Goal: Information Seeking & Learning: Learn about a topic

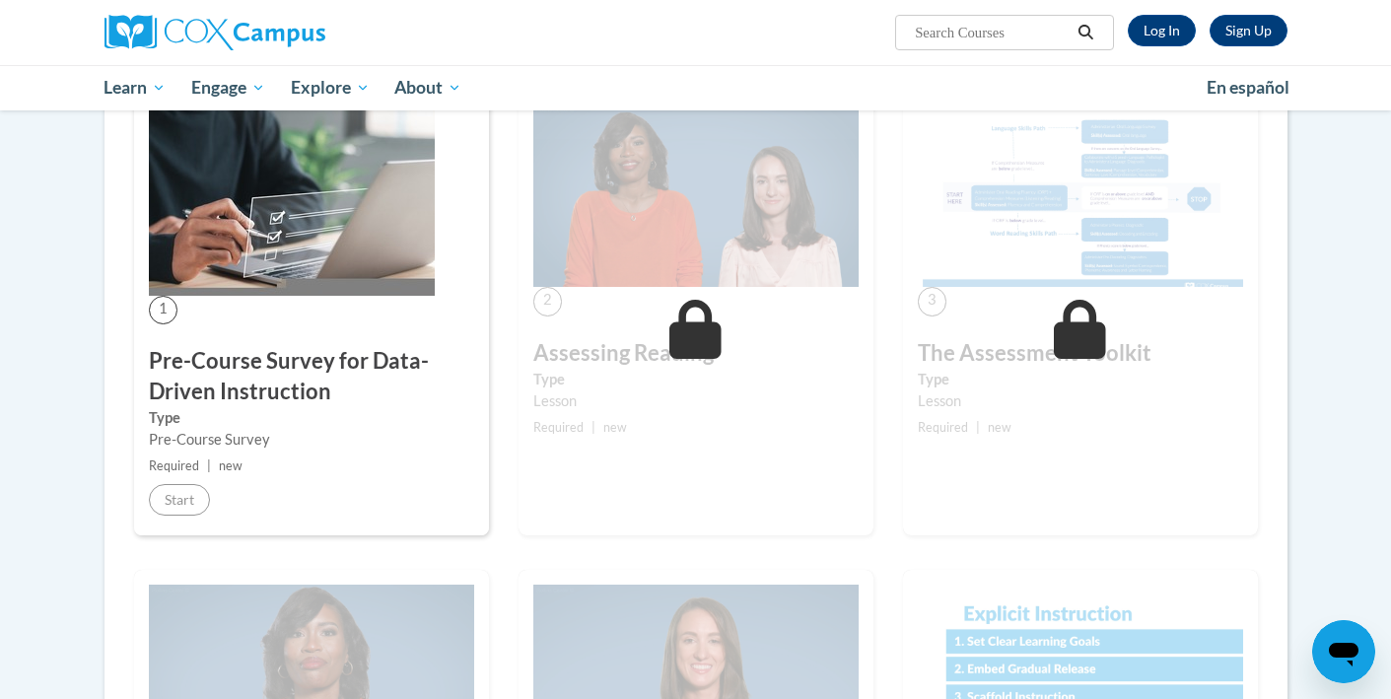
scroll to position [336, 0]
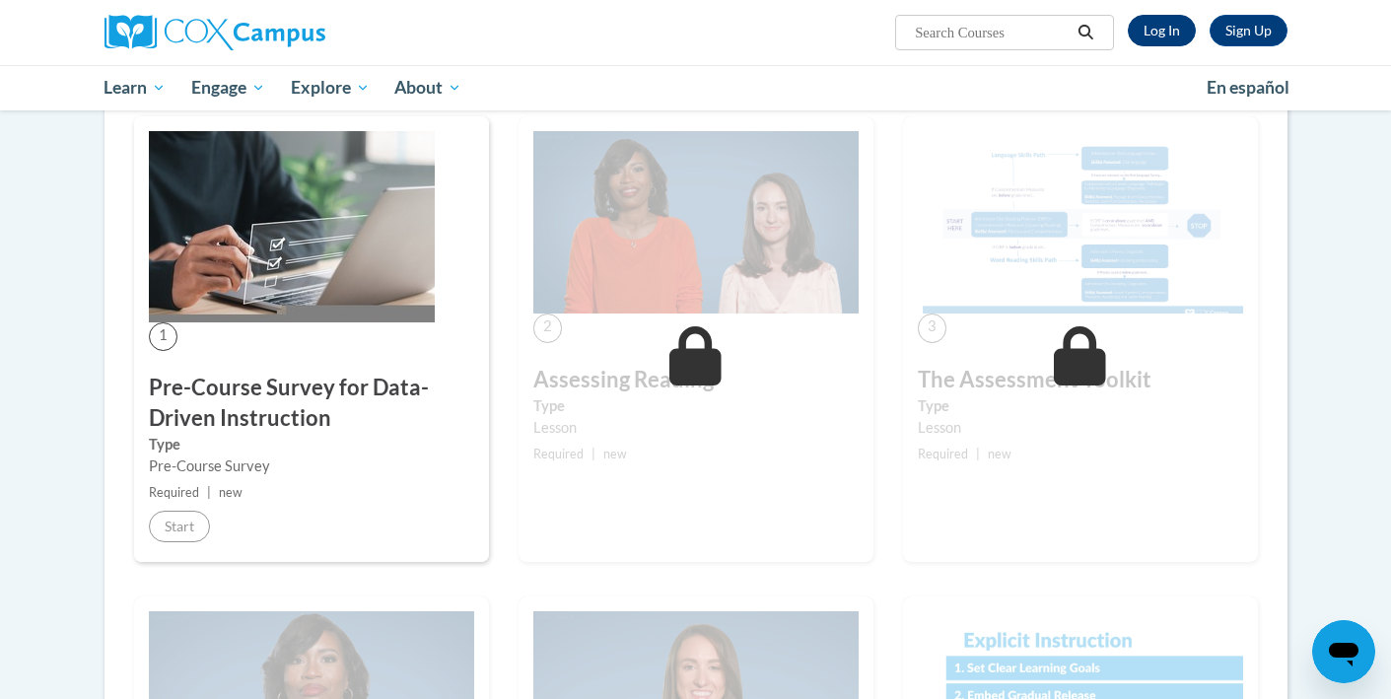
click at [1148, 34] on link "Log In" at bounding box center [1162, 31] width 68 height 32
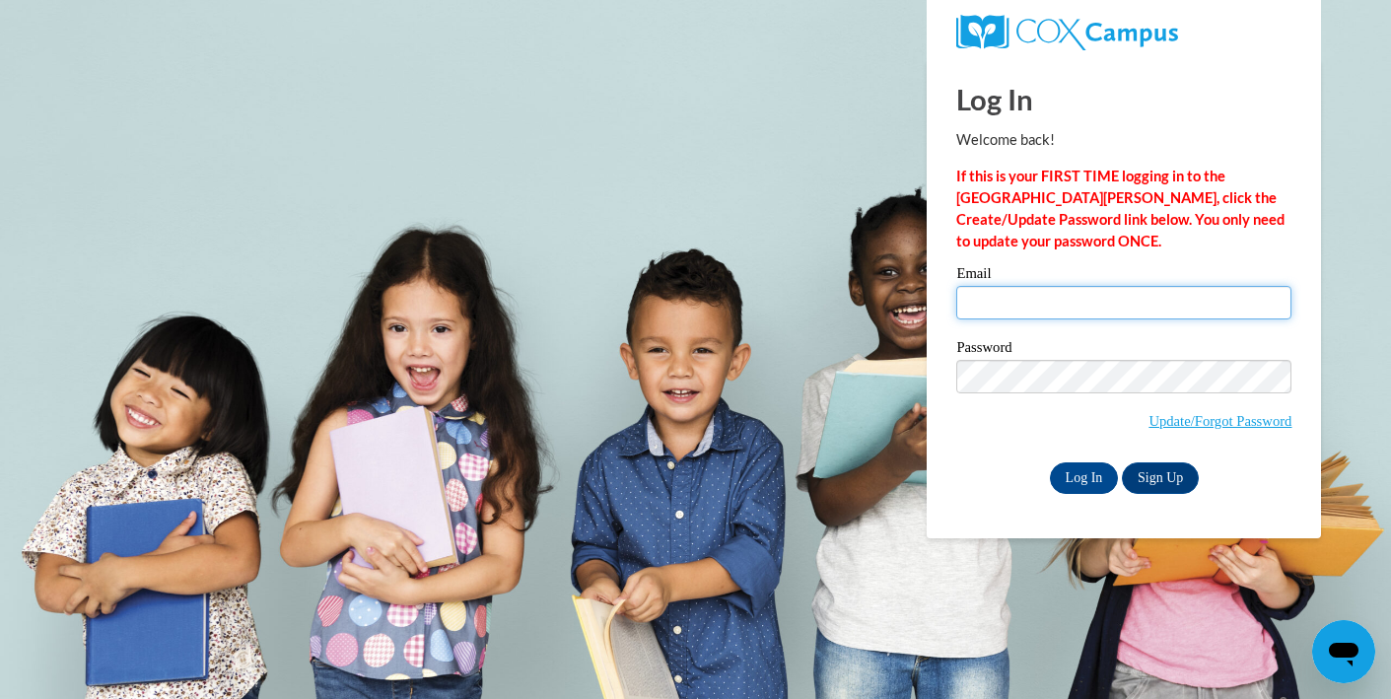
type input "mbigham@starkvillesd.com"
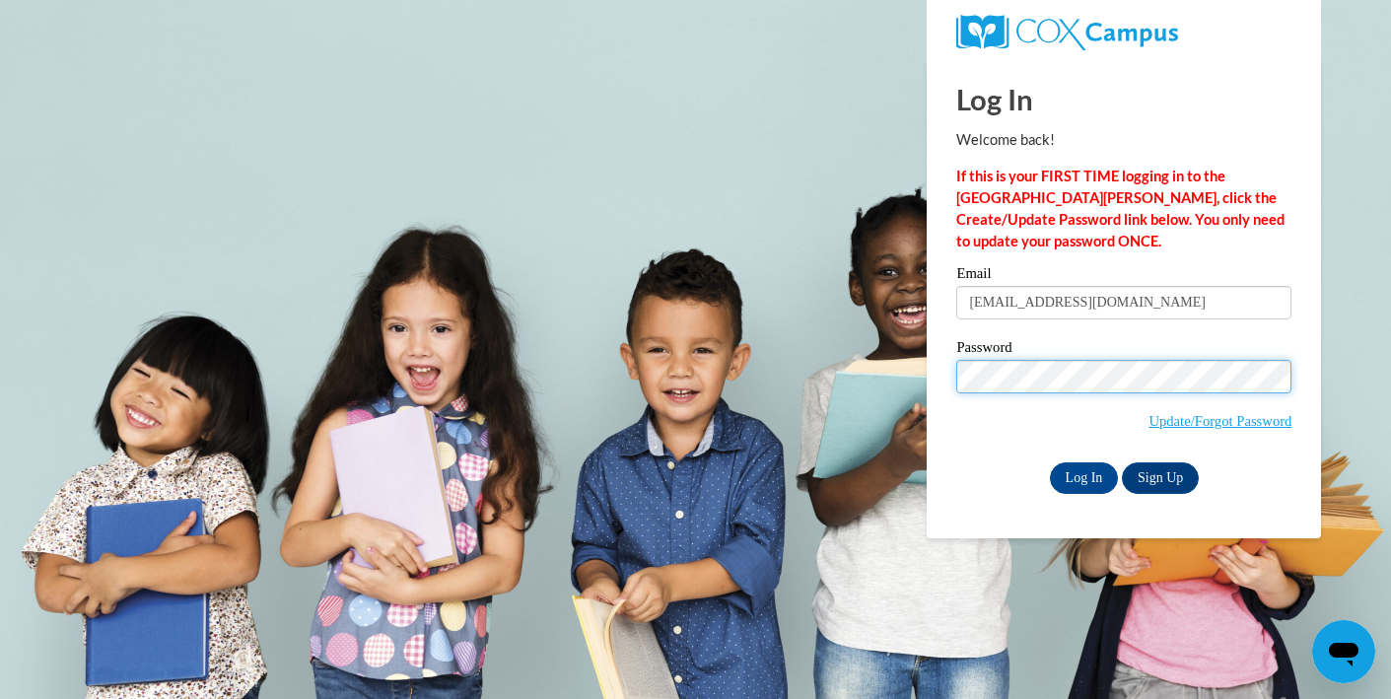
click at [1082, 474] on input "Log In" at bounding box center [1084, 478] width 69 height 32
click at [1082, 479] on input "Log In" at bounding box center [1084, 478] width 69 height 32
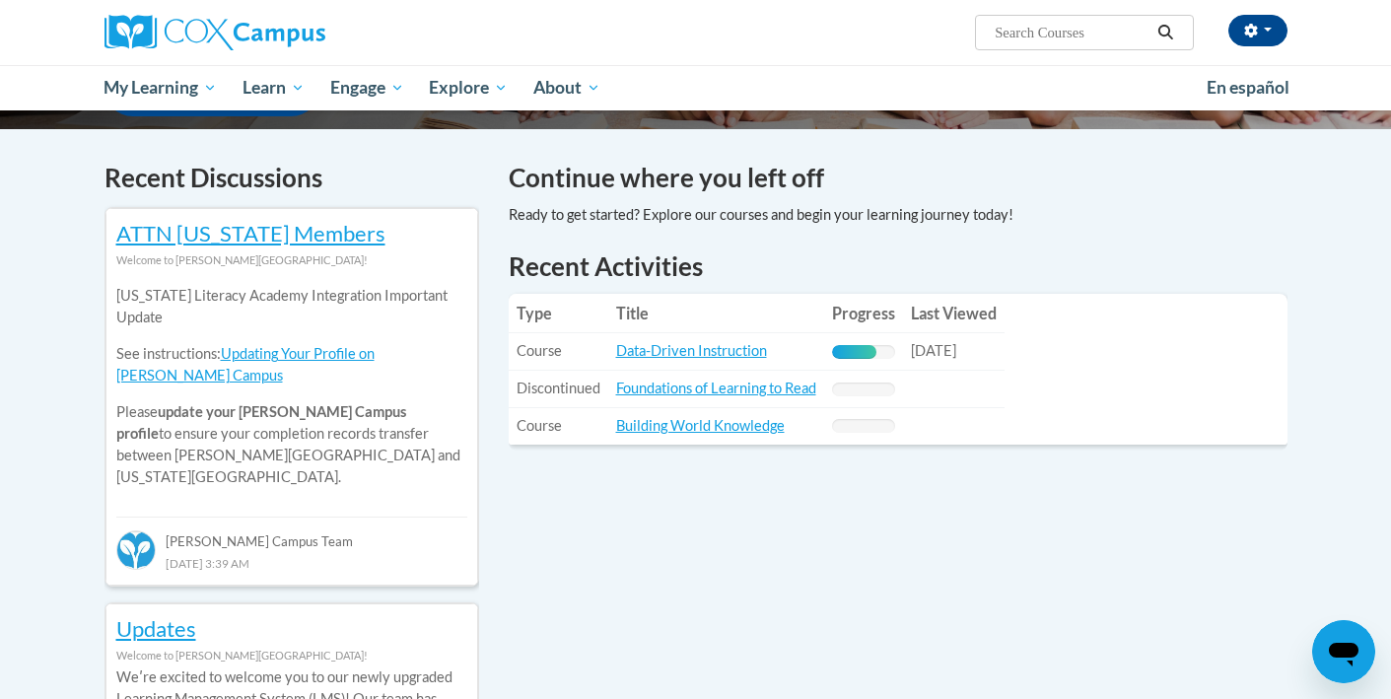
scroll to position [566, 0]
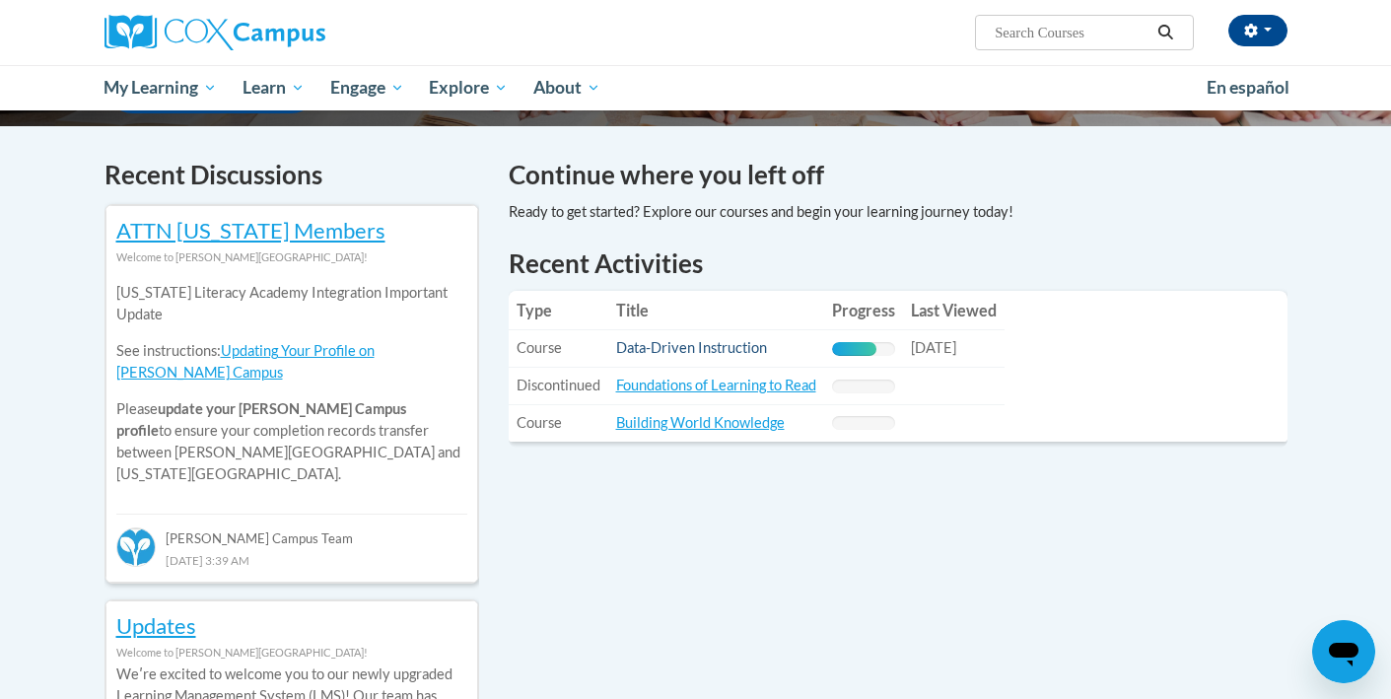
click at [733, 347] on link "Data-Driven Instruction" at bounding box center [691, 347] width 151 height 17
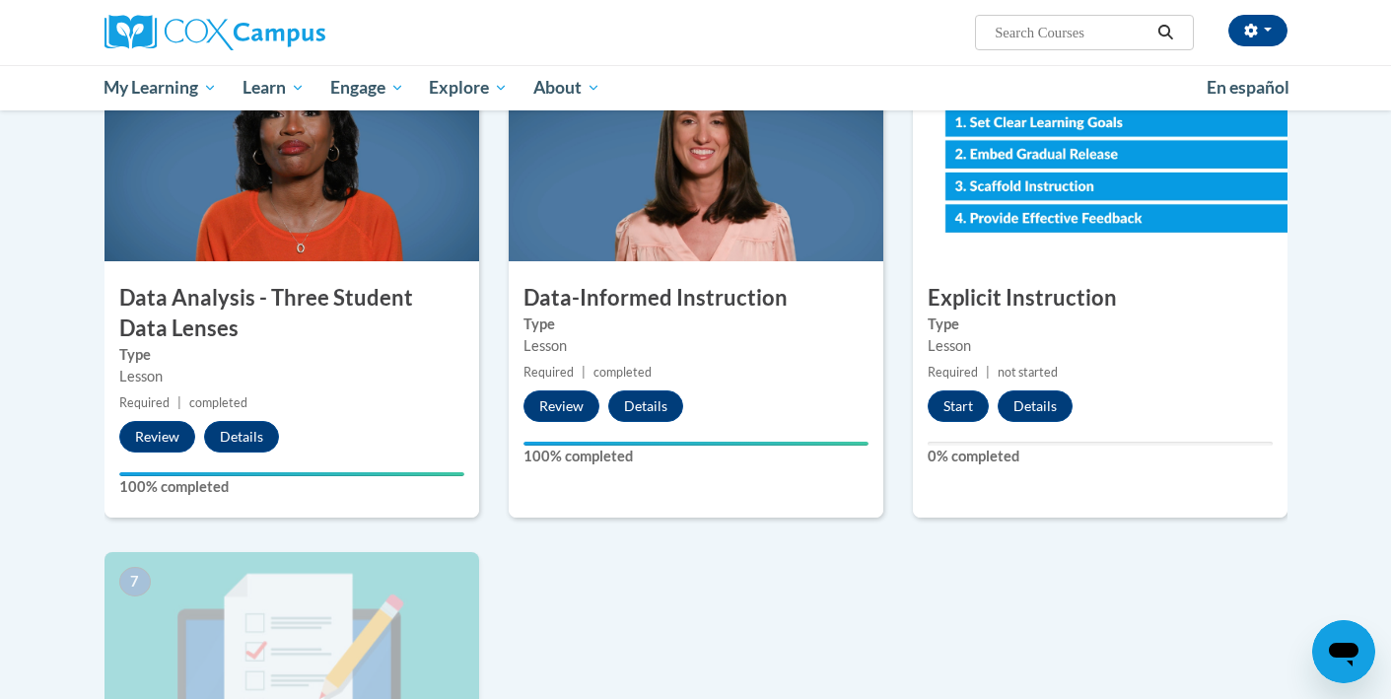
scroll to position [975, 0]
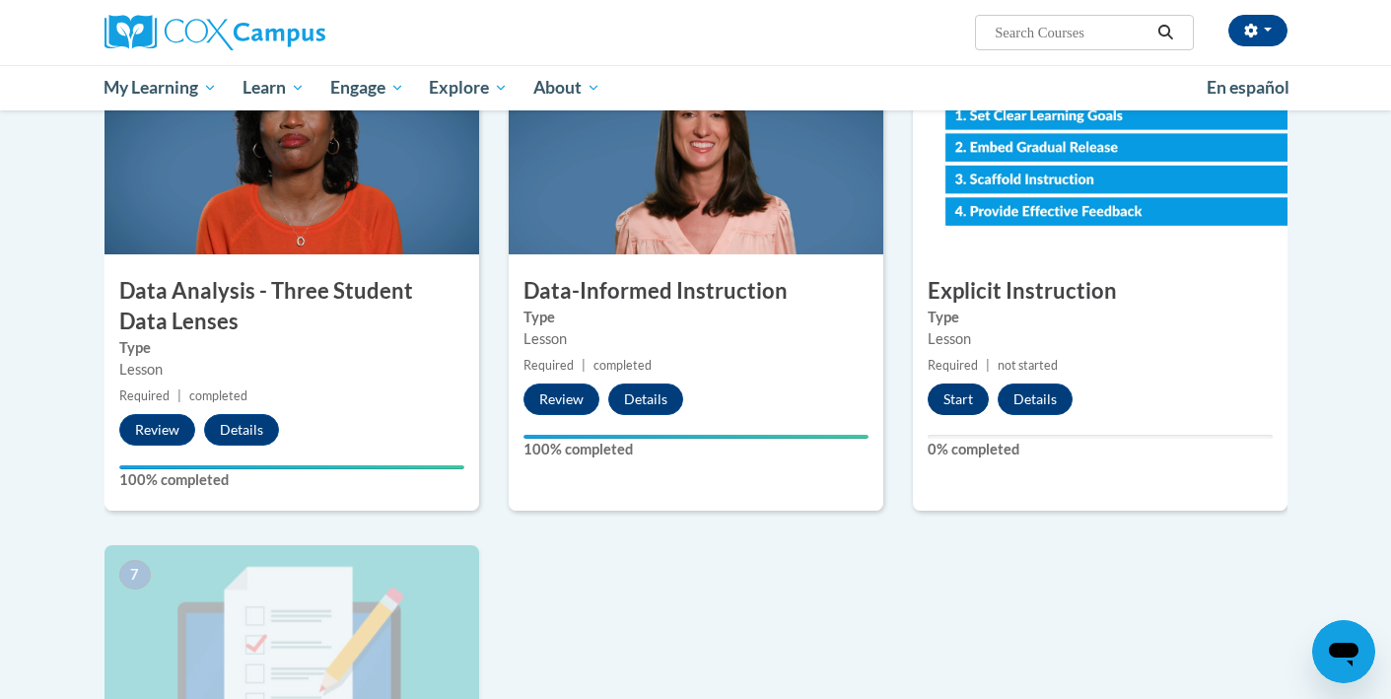
click at [958, 394] on button "Start" at bounding box center [958, 400] width 61 height 32
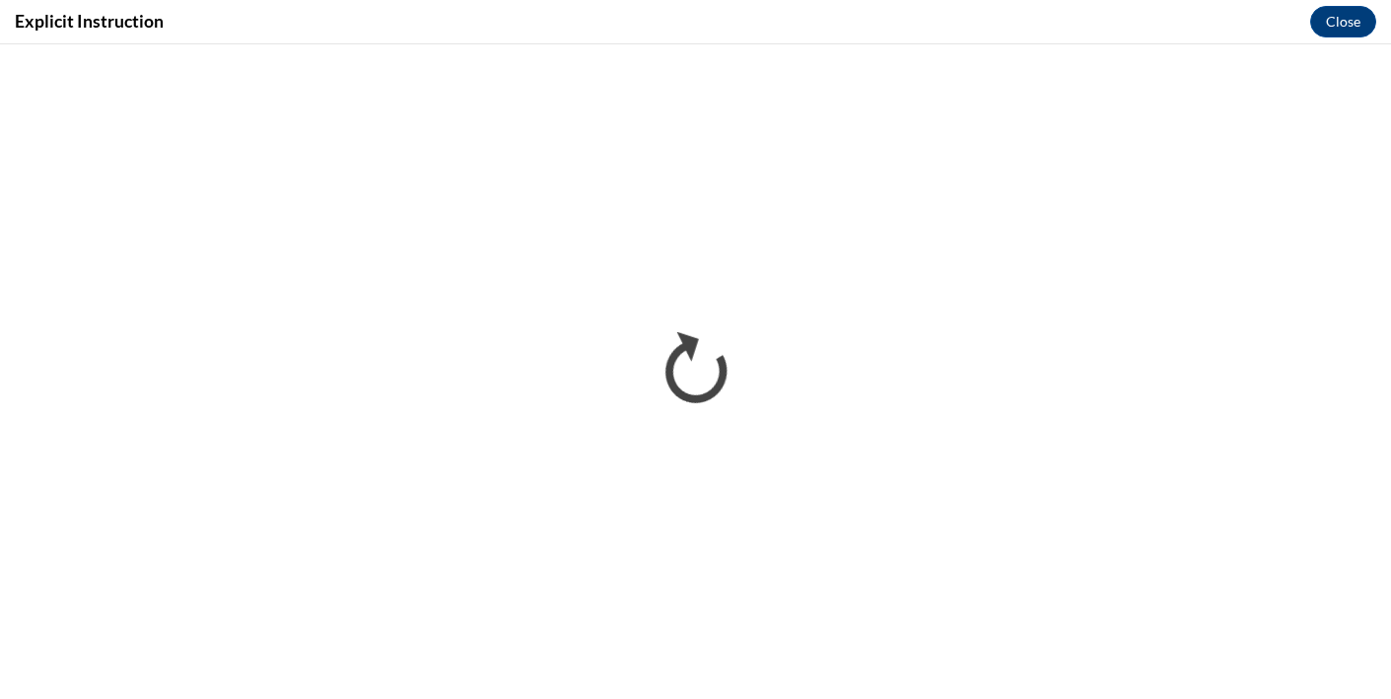
scroll to position [0, 0]
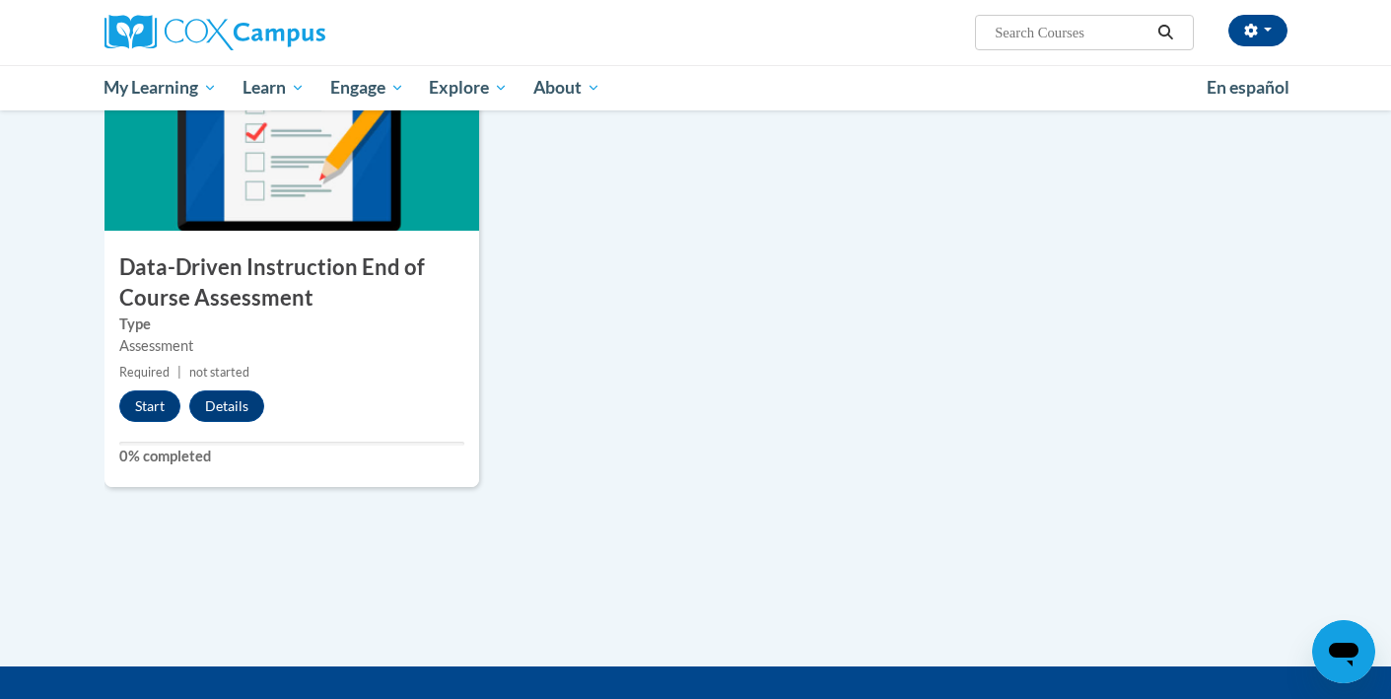
scroll to position [1478, 0]
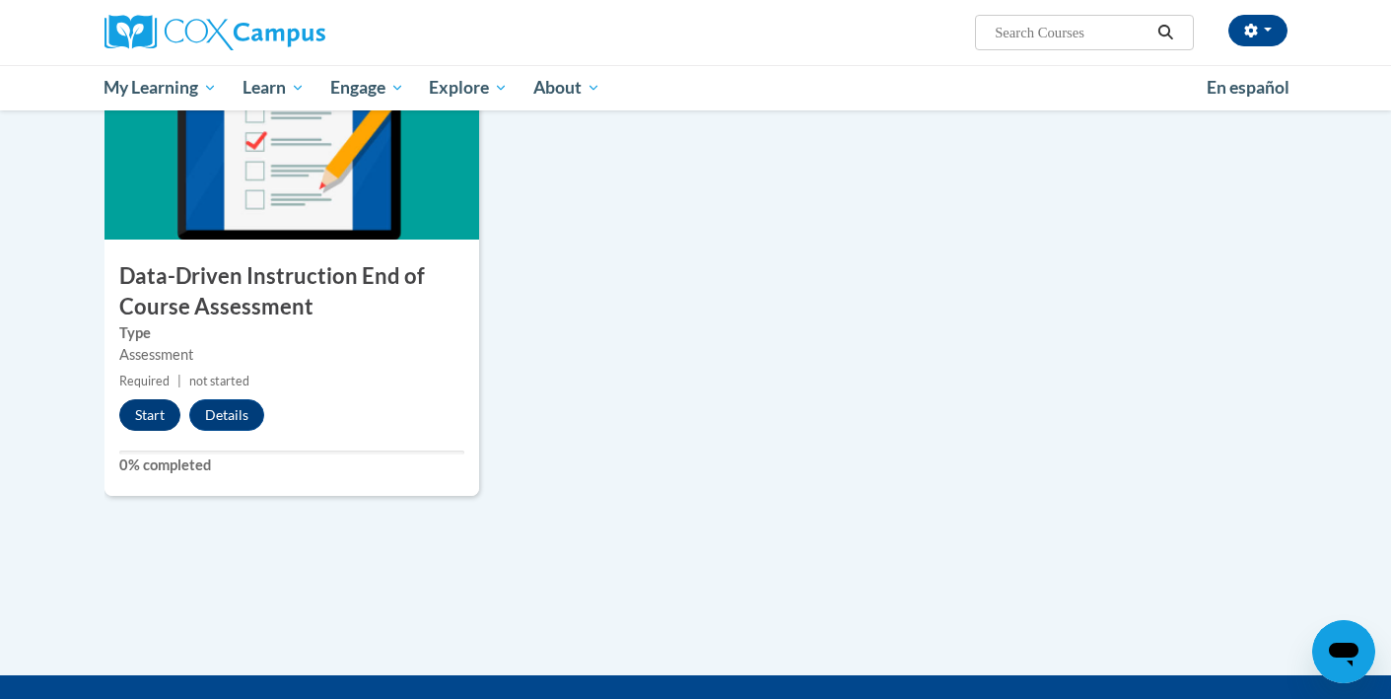
click at [160, 414] on button "Start" at bounding box center [149, 415] width 61 height 32
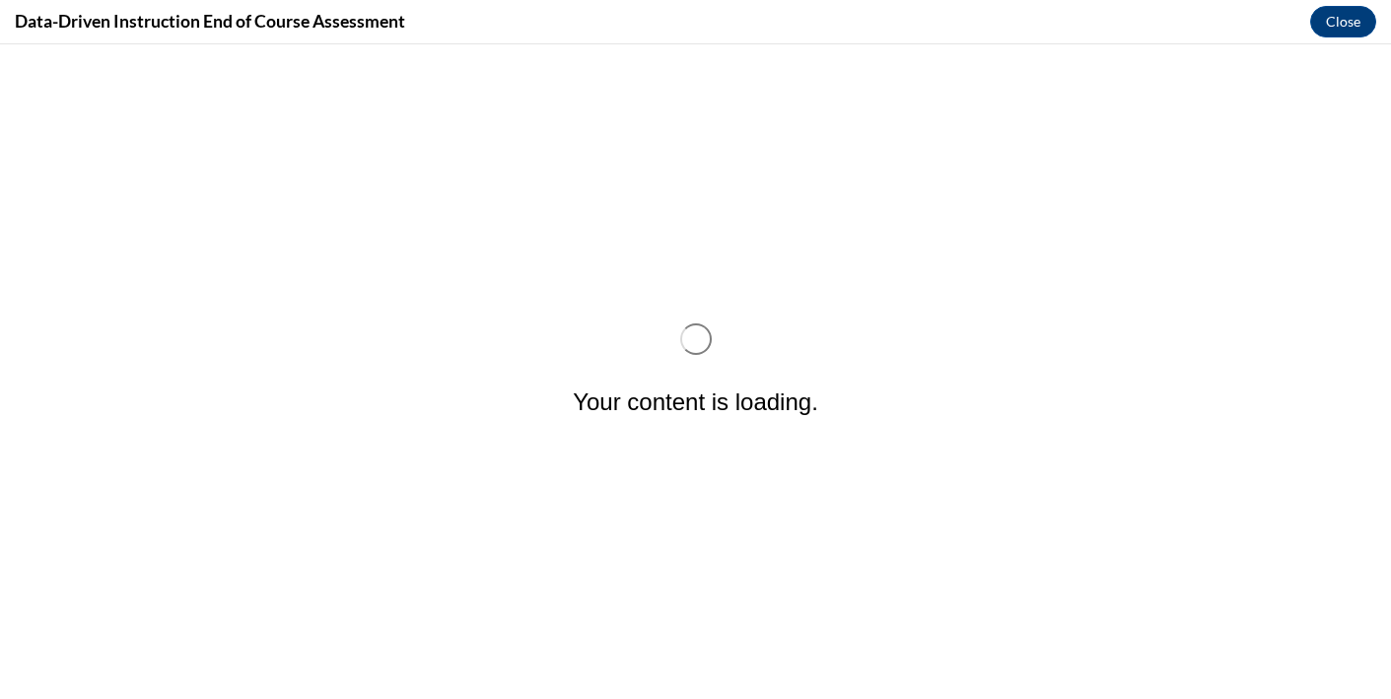
scroll to position [0, 0]
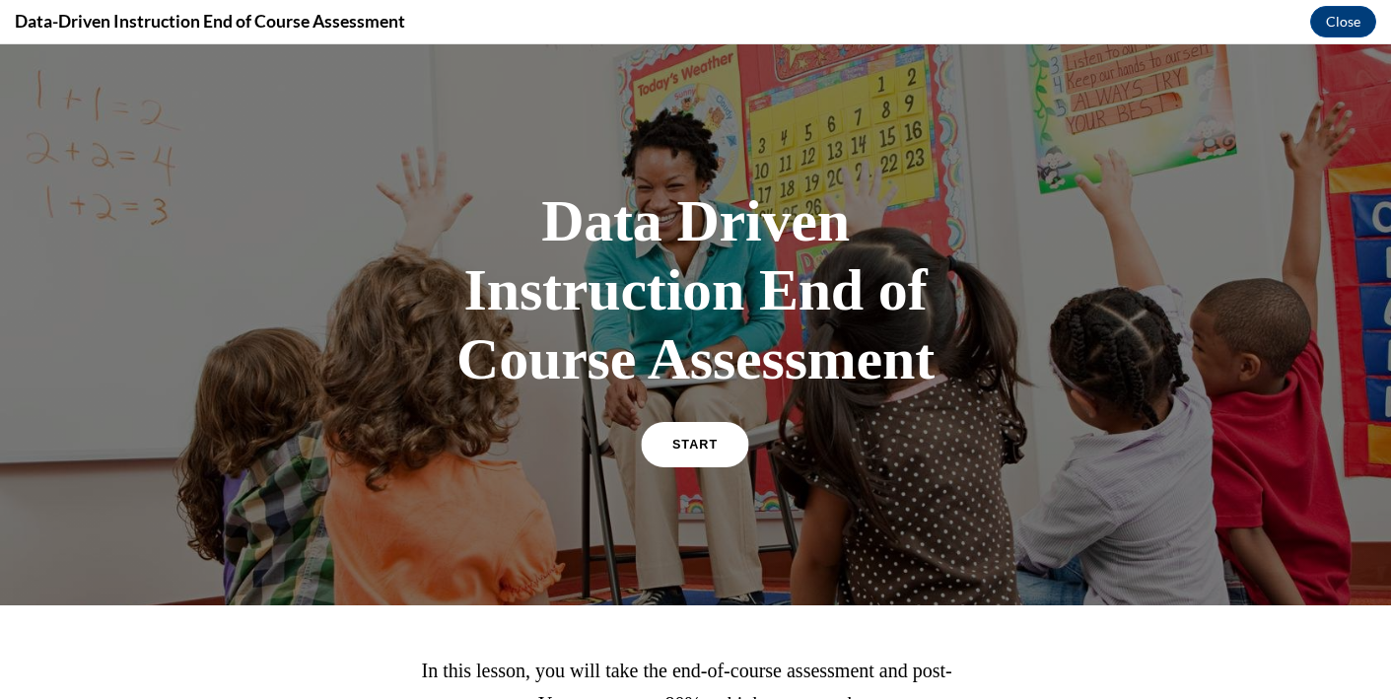
click at [724, 444] on link "START" at bounding box center [695, 444] width 107 height 45
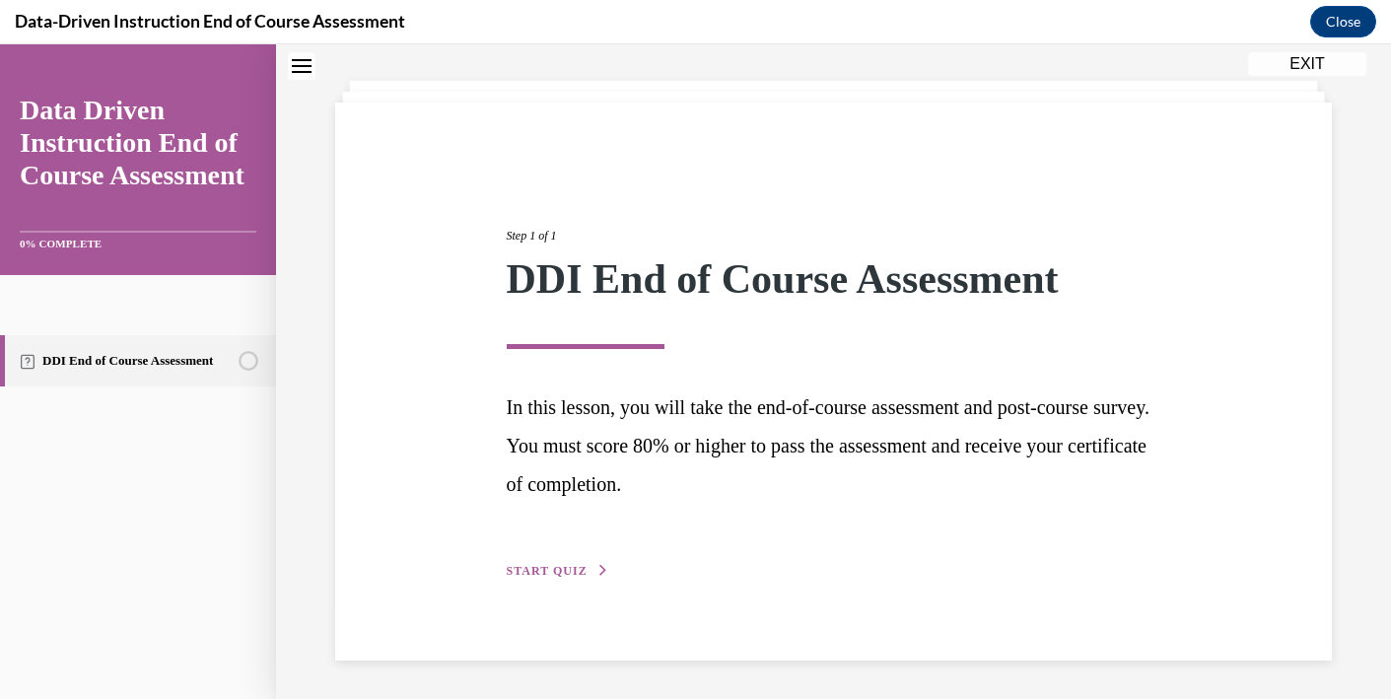
scroll to position [91, 0]
